Goal: Task Accomplishment & Management: Use online tool/utility

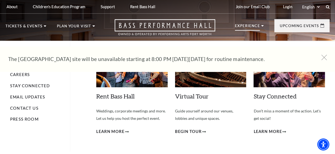
click at [243, 25] on p "Experience" at bounding box center [247, 27] width 25 height 7
click at [253, 26] on p "Experience" at bounding box center [247, 27] width 25 height 7
click at [24, 85] on link "Stay Connected" at bounding box center [30, 85] width 40 height 5
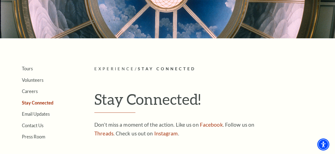
scroll to position [82, 0]
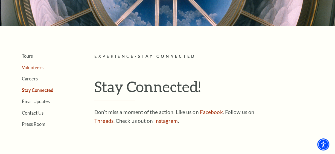
click at [36, 66] on link "Volunteers" at bounding box center [33, 67] width 22 height 5
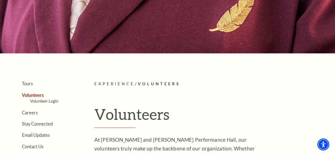
scroll to position [55, 0]
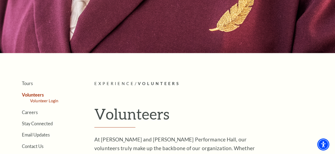
click at [51, 99] on link "Volunteer Login" at bounding box center [44, 101] width 28 height 5
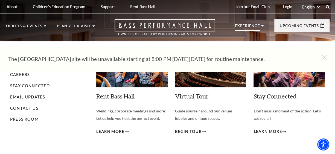
click at [238, 25] on p "Experience" at bounding box center [247, 27] width 25 height 7
click at [36, 85] on link "Stay Connected" at bounding box center [30, 85] width 40 height 5
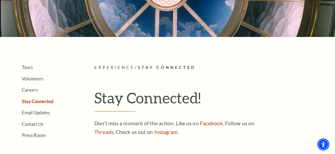
scroll to position [82, 0]
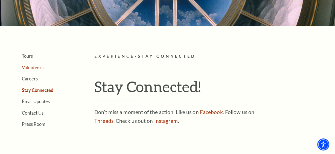
click at [37, 67] on link "Volunteers" at bounding box center [33, 67] width 22 height 5
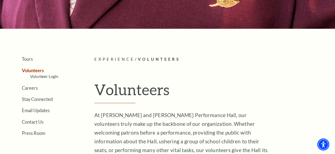
scroll to position [82, 0]
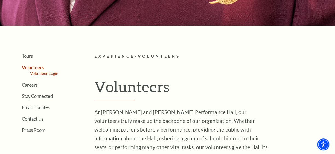
click at [48, 72] on link "Volunteer Login" at bounding box center [44, 73] width 28 height 5
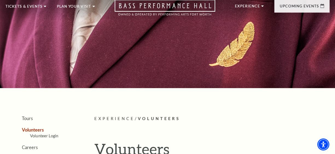
scroll to position [55, 0]
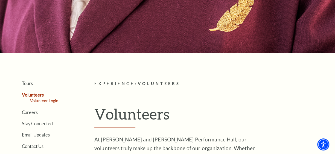
click at [51, 100] on link "Volunteer Login" at bounding box center [44, 101] width 28 height 5
